Goal: Information Seeking & Learning: Learn about a topic

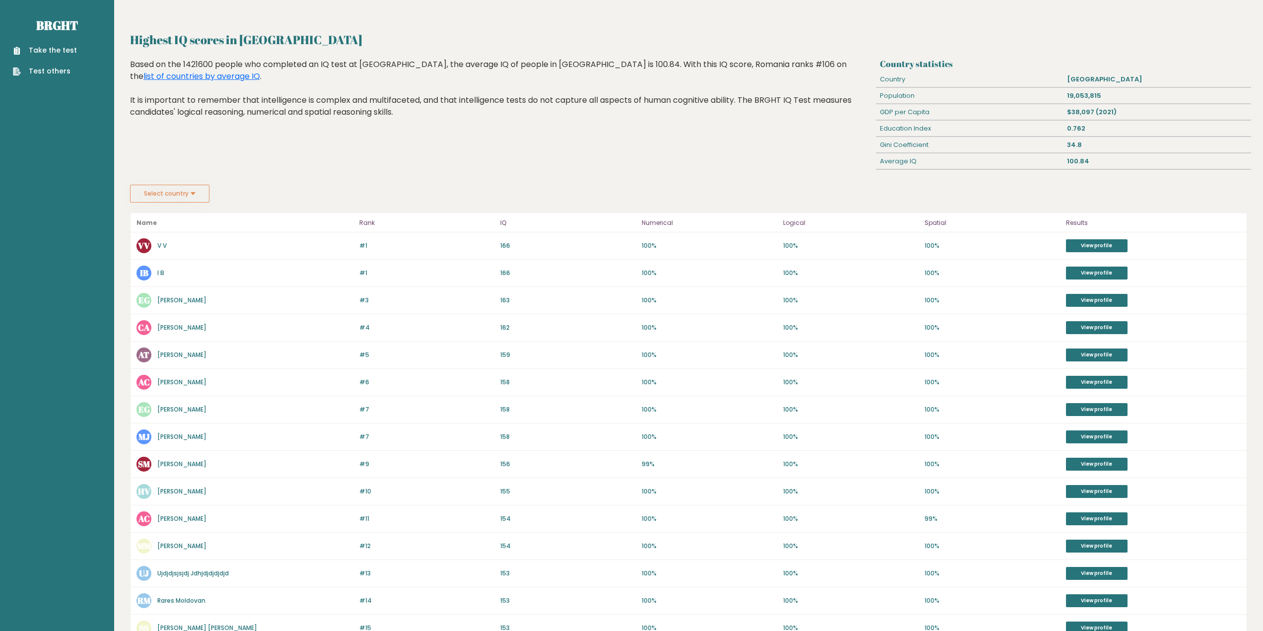
click at [173, 197] on button "Select country" at bounding box center [169, 194] width 79 height 18
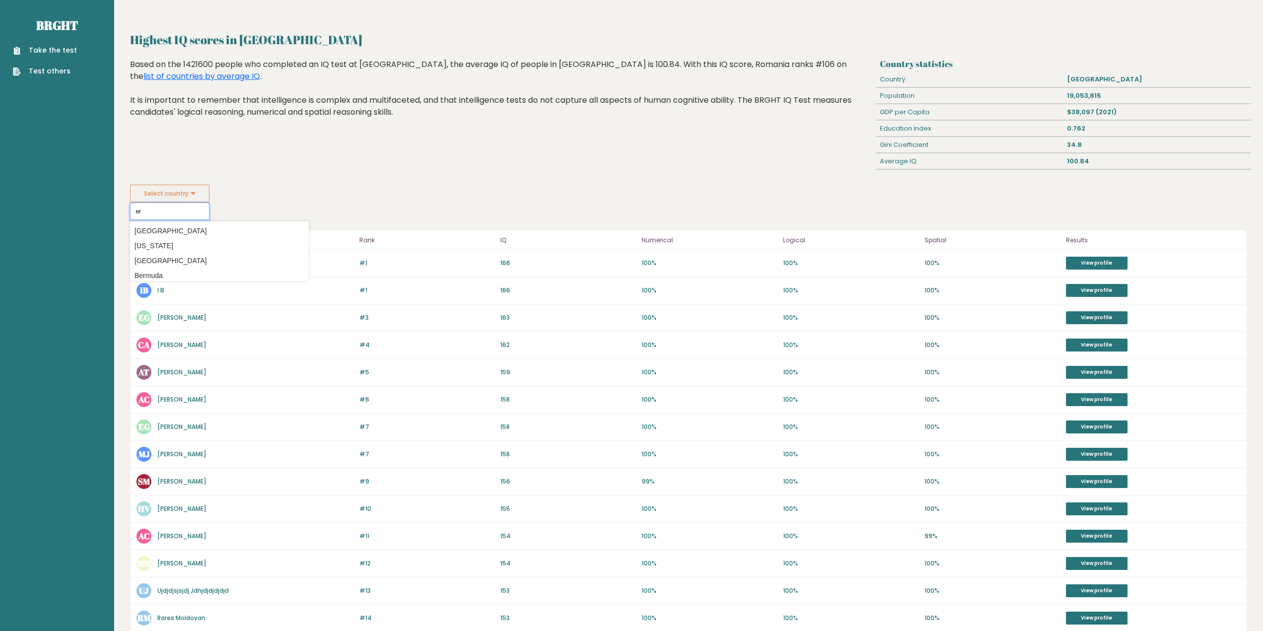
type input "e"
type input "r"
click at [153, 230] on option "[GEOGRAPHIC_DATA]" at bounding box center [220, 231] width 174 height 14
type input "[GEOGRAPHIC_DATA]"
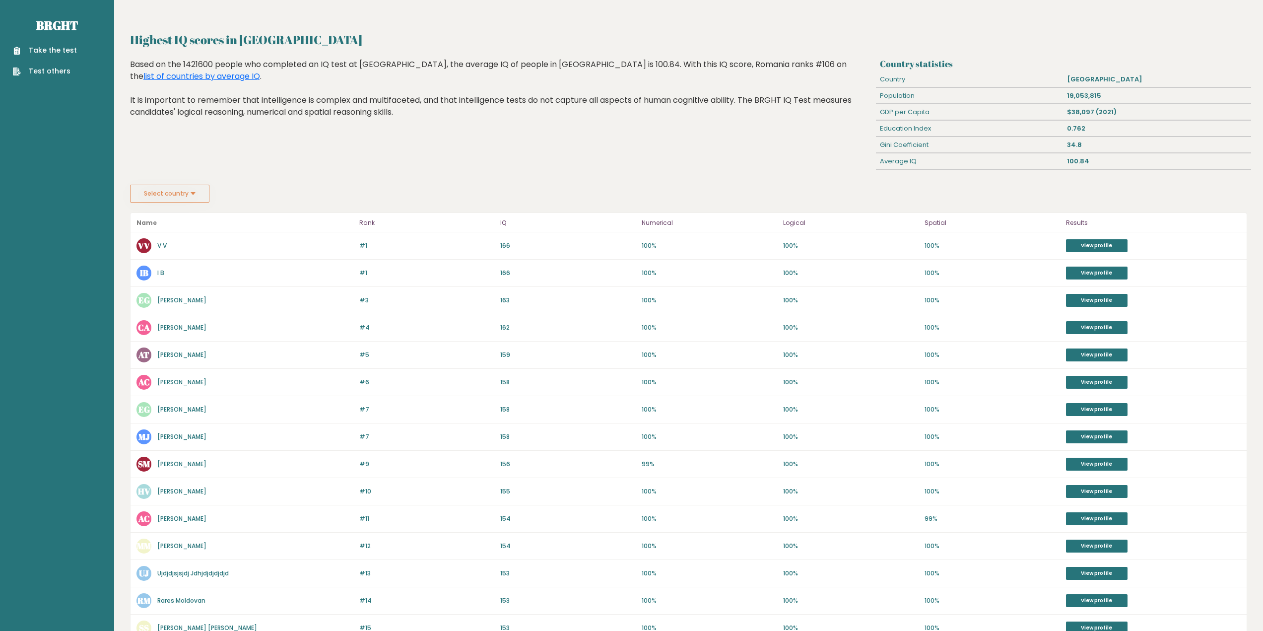
click at [181, 200] on button "Select country" at bounding box center [169, 194] width 79 height 18
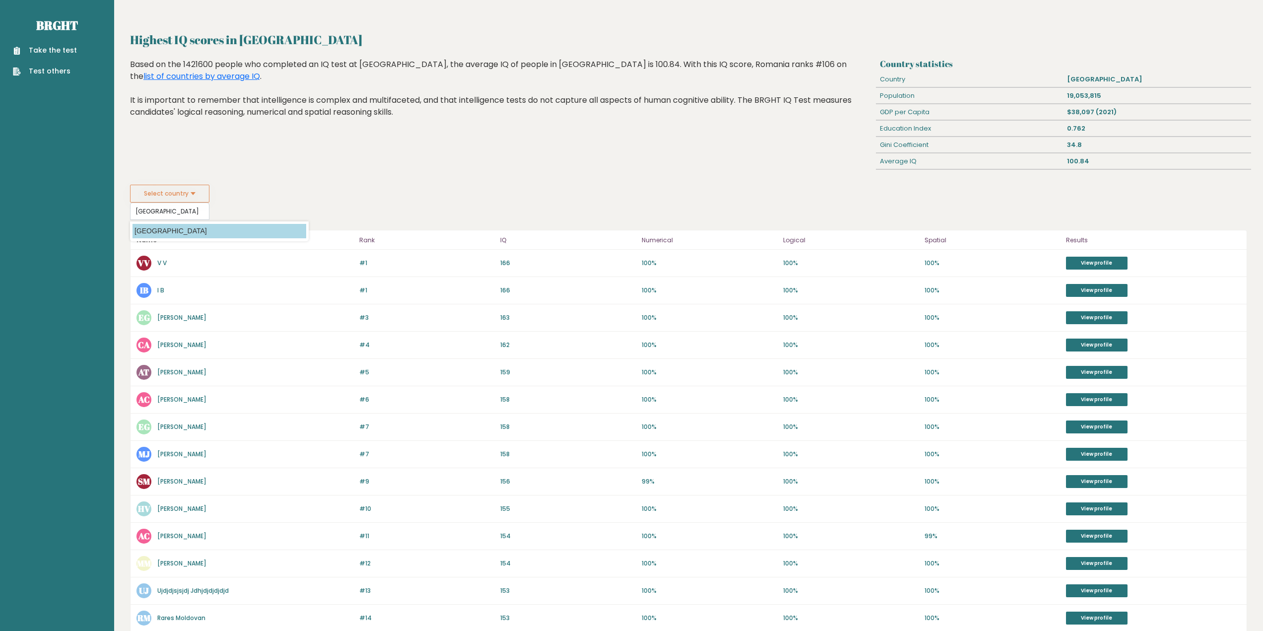
click at [261, 225] on option "[GEOGRAPHIC_DATA]" at bounding box center [220, 231] width 174 height 14
type input "[GEOGRAPHIC_DATA]"
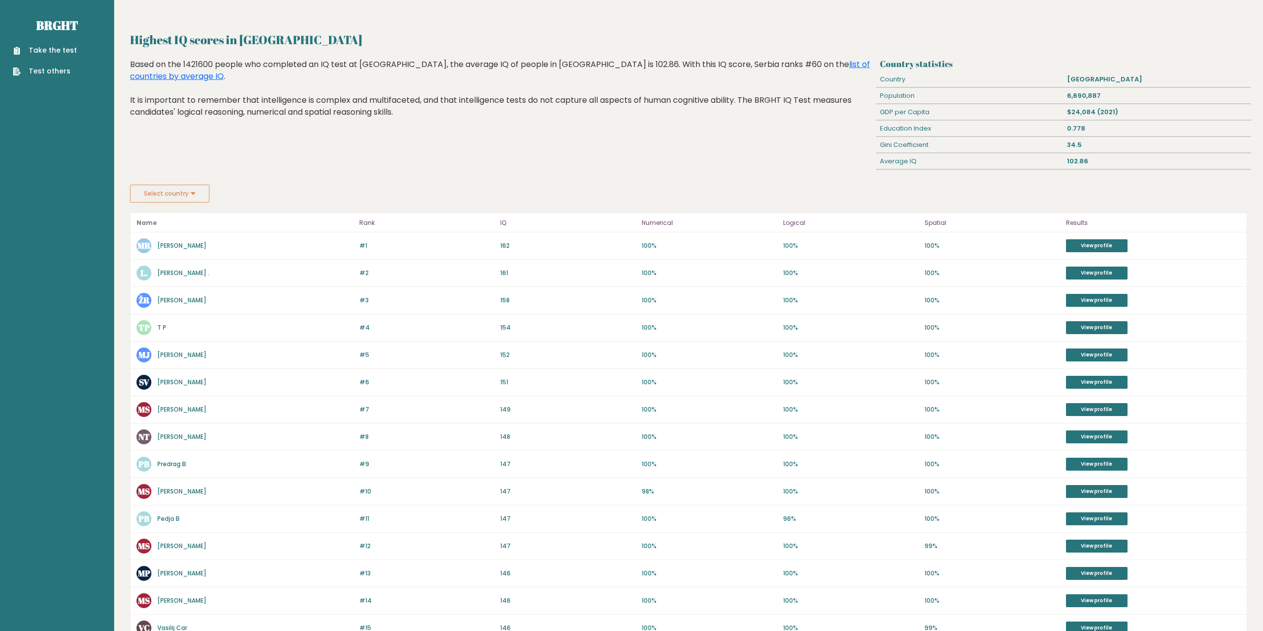
click at [174, 193] on button "Select country" at bounding box center [169, 194] width 79 height 18
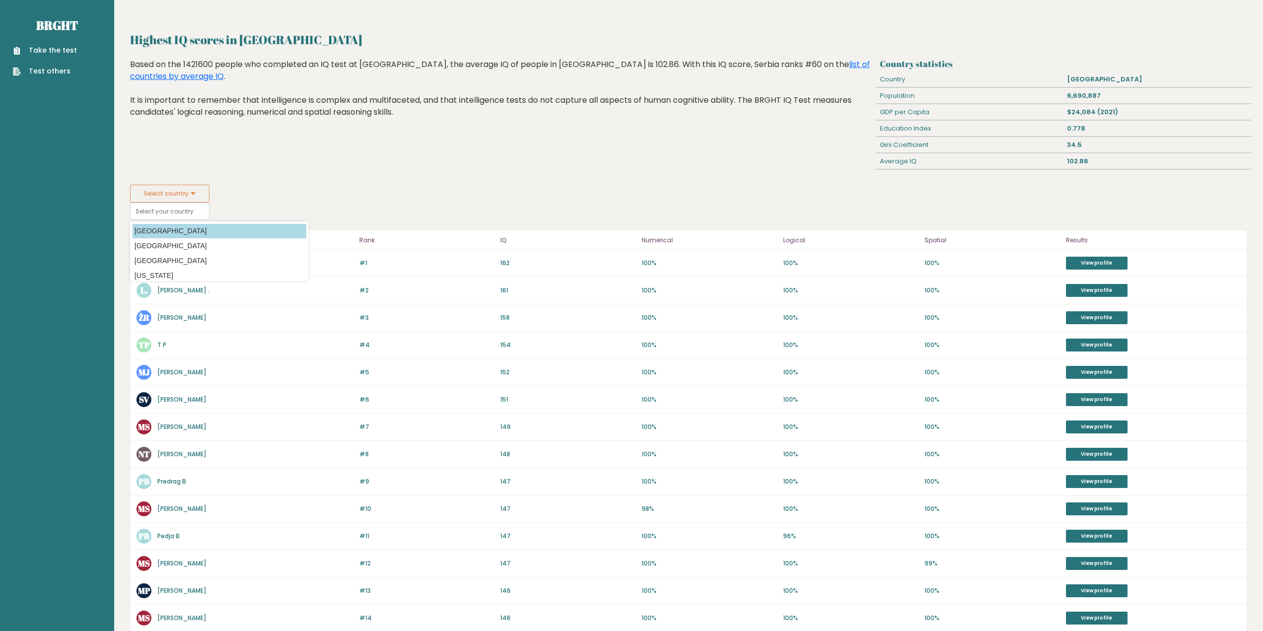
click at [157, 229] on option "[GEOGRAPHIC_DATA]" at bounding box center [220, 231] width 174 height 14
type input "[GEOGRAPHIC_DATA]"
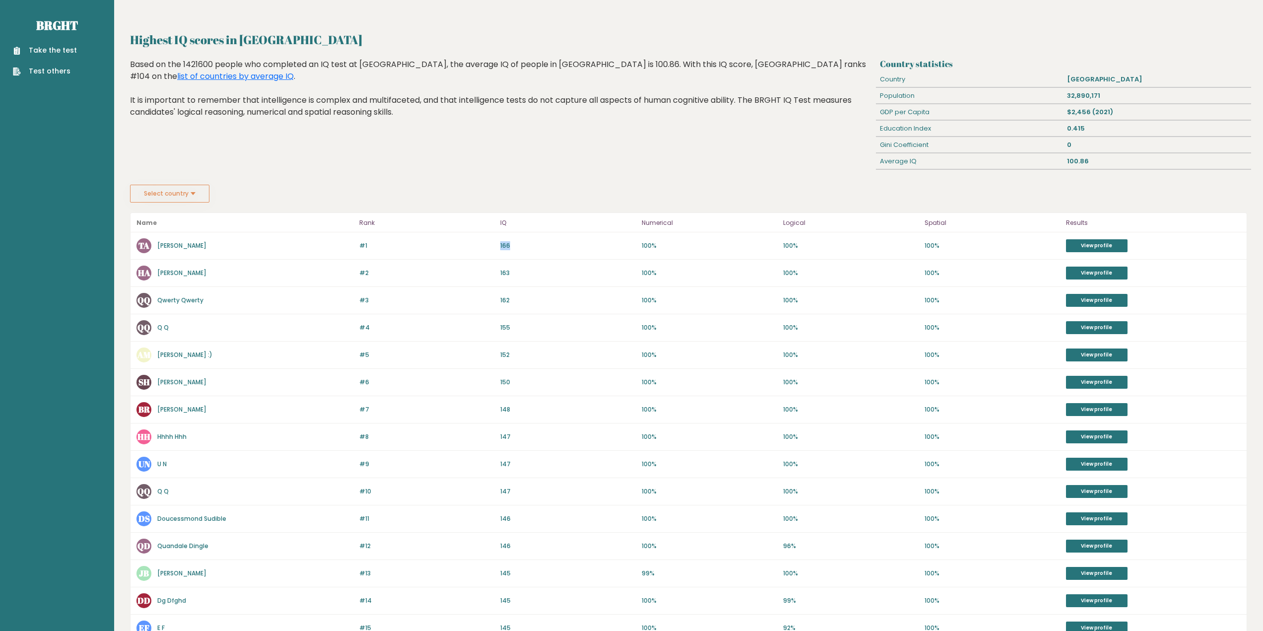
drag, startPoint x: 522, startPoint y: 241, endPoint x: 478, endPoint y: 238, distance: 43.8
click at [479, 238] on div "#1 [PERSON_NAME] A 166 #1 166 100% 100% 100% View profile" at bounding box center [689, 245] width 1116 height 27
click at [166, 191] on button "Select country" at bounding box center [169, 194] width 79 height 18
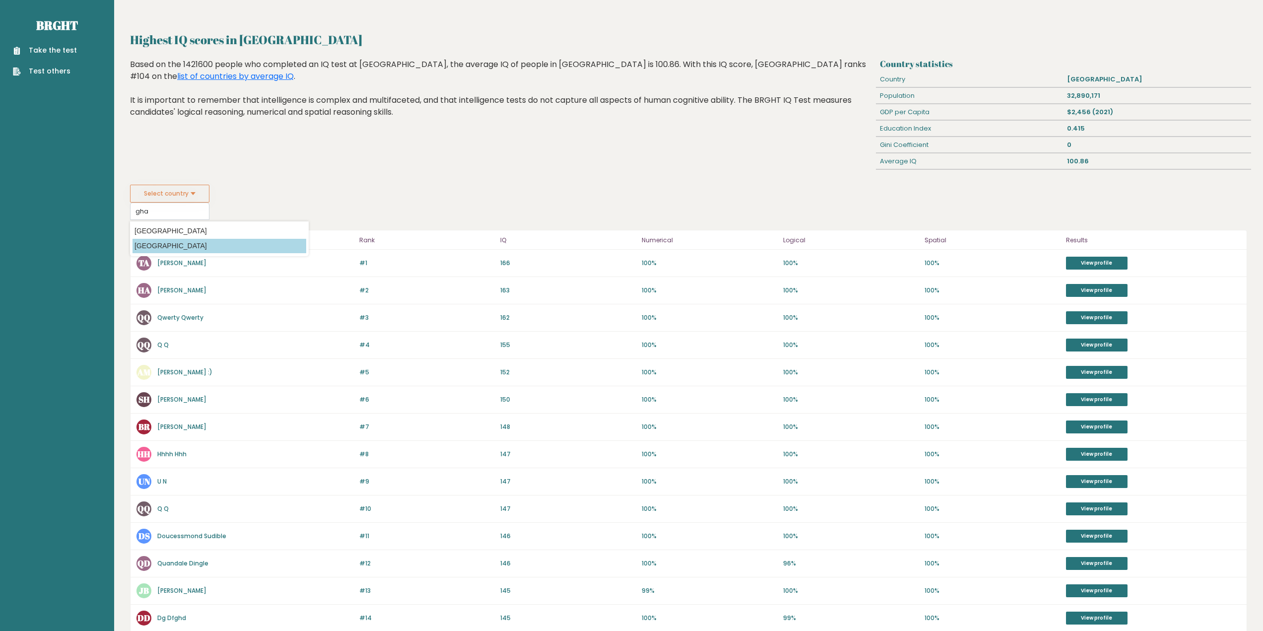
click at [229, 249] on option "[GEOGRAPHIC_DATA]" at bounding box center [220, 246] width 174 height 14
type input "[GEOGRAPHIC_DATA]"
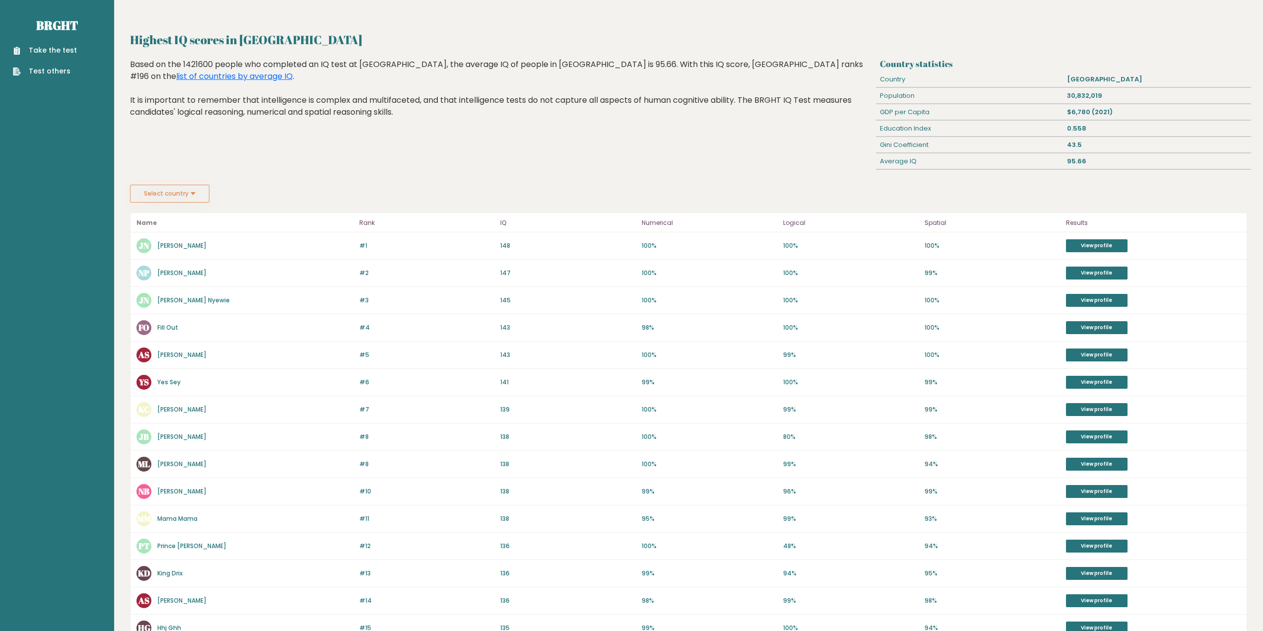
click at [183, 189] on button "Select country" at bounding box center [169, 194] width 79 height 18
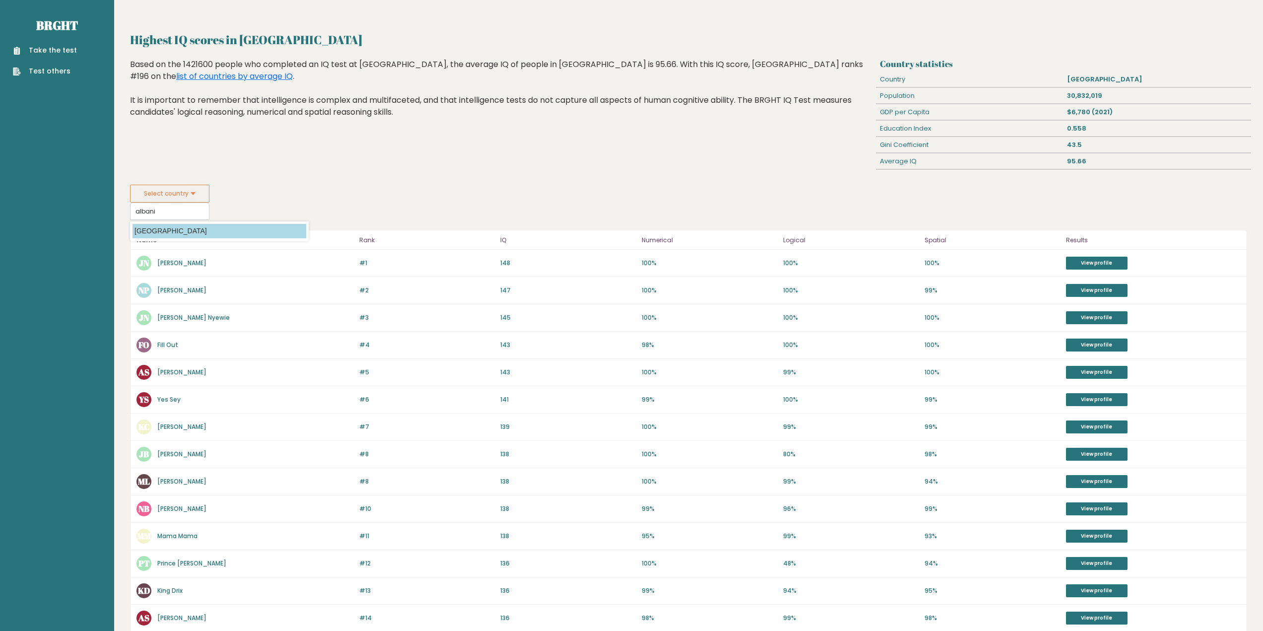
click at [180, 227] on option "[GEOGRAPHIC_DATA]" at bounding box center [220, 231] width 174 height 14
type input "[GEOGRAPHIC_DATA]"
